Goal: Information Seeking & Learning: Learn about a topic

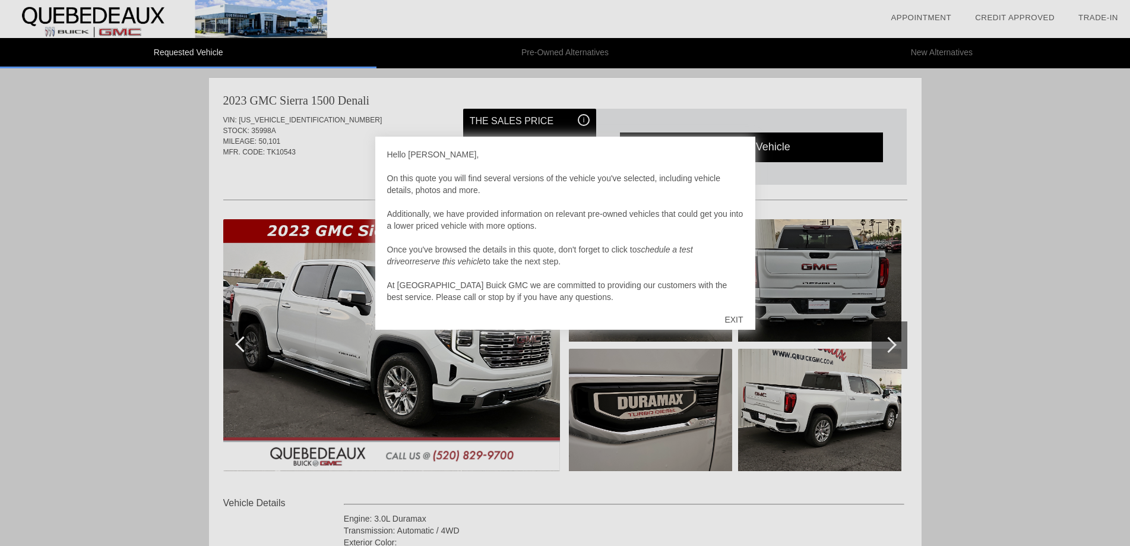
click at [738, 322] on div "EXIT" at bounding box center [733, 320] width 42 height 36
click at [728, 320] on div "EXIT" at bounding box center [733, 320] width 42 height 36
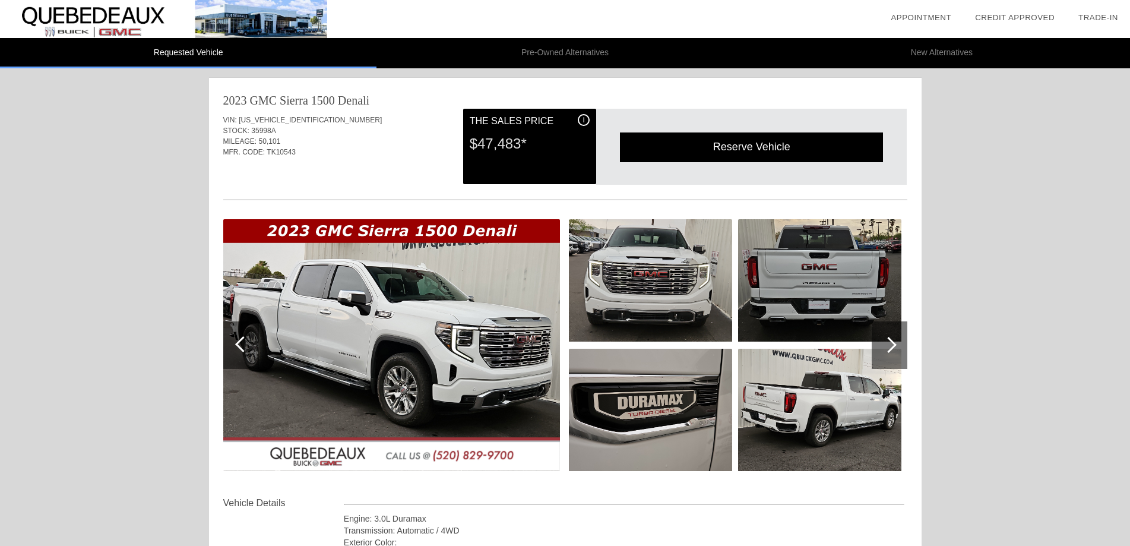
click at [544, 129] on div "$47,483*" at bounding box center [530, 143] width 120 height 31
